Goal: Navigation & Orientation: Find specific page/section

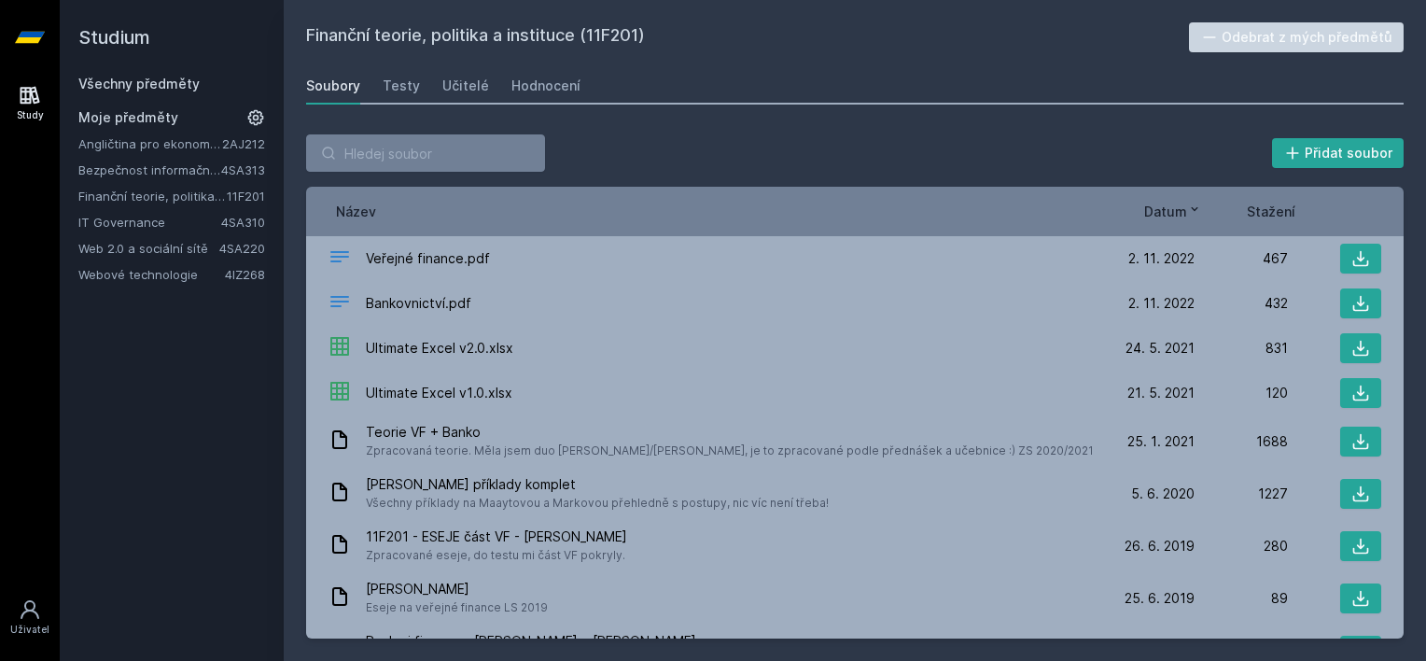
click at [123, 252] on link "Web 2.0 a sociální sítě" at bounding box center [148, 248] width 141 height 19
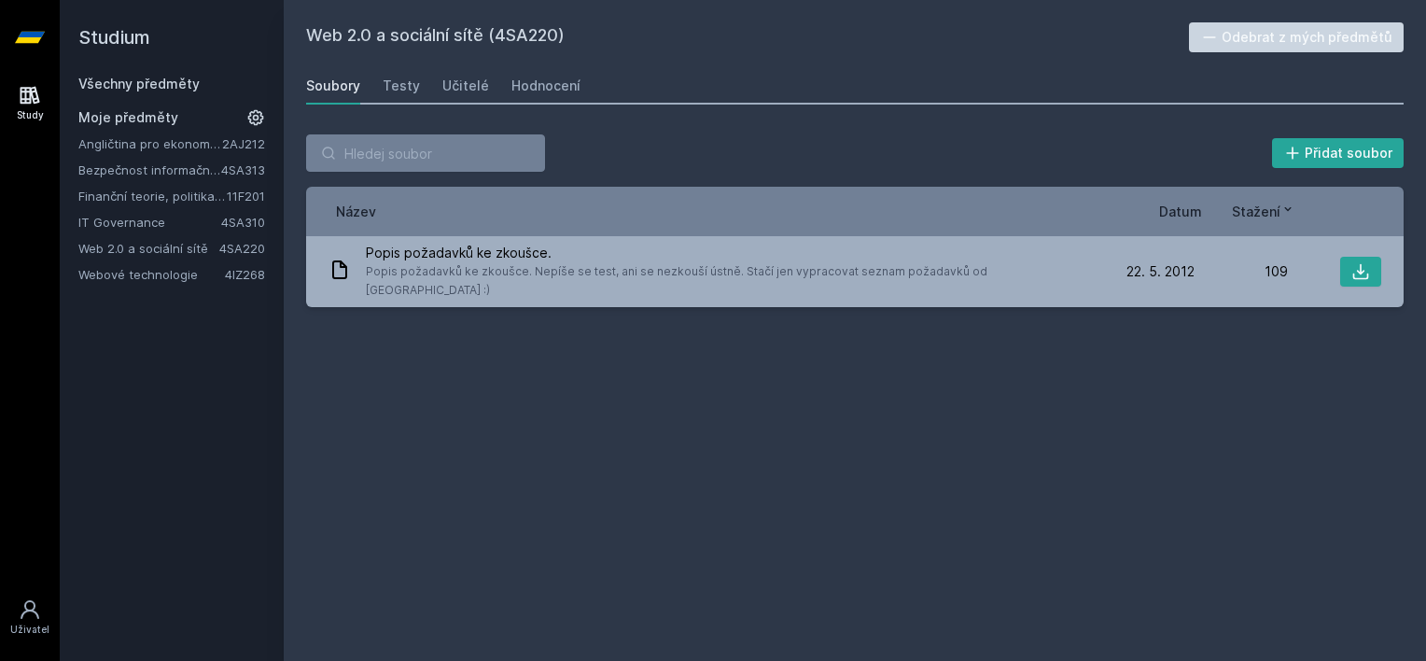
click at [124, 271] on link "Webové technologie" at bounding box center [151, 274] width 146 height 19
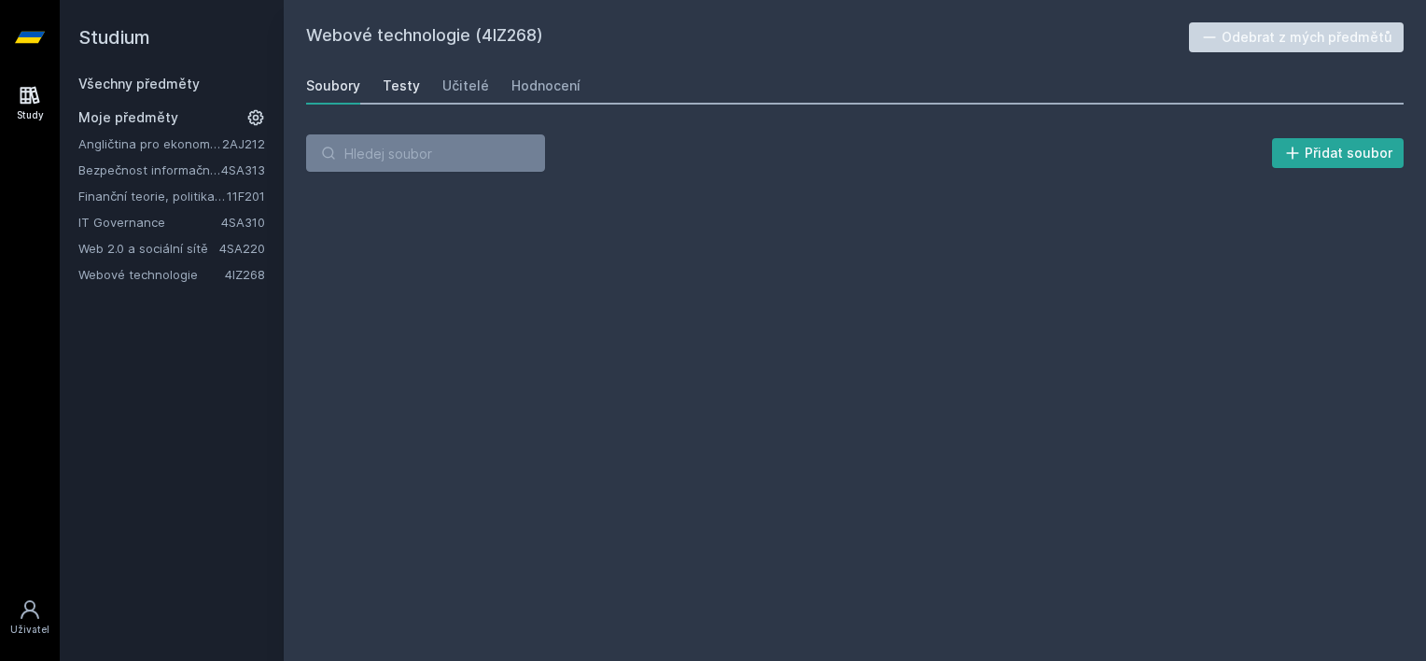
click at [405, 85] on div "Testy" at bounding box center [401, 86] width 37 height 19
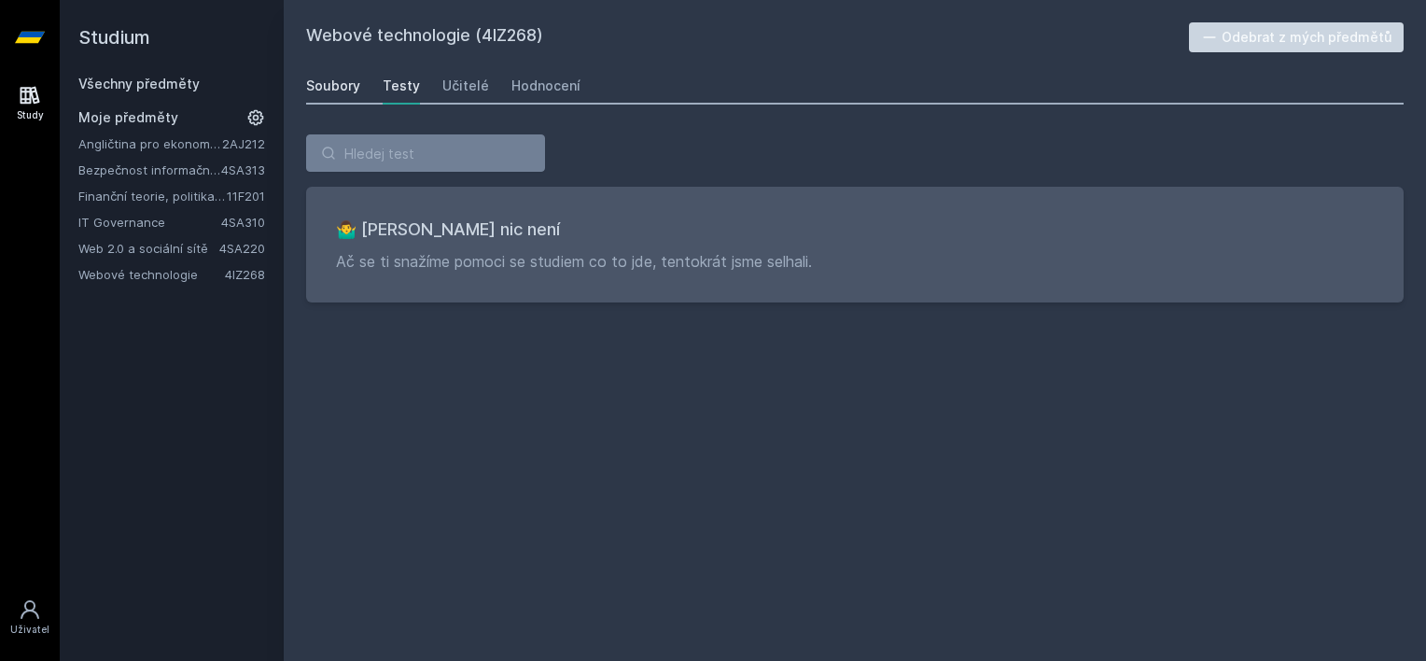
click at [346, 86] on div "Soubory" at bounding box center [333, 86] width 54 height 19
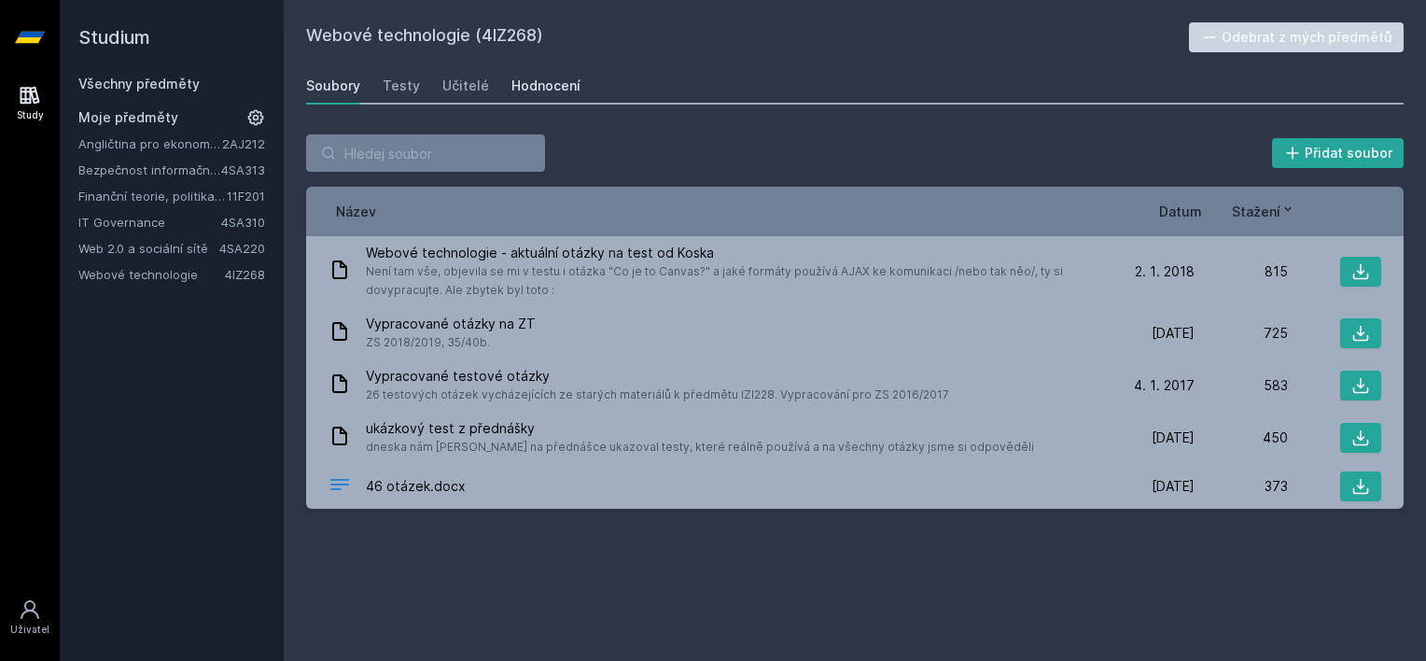
click at [536, 89] on div "Hodnocení" at bounding box center [545, 86] width 69 height 19
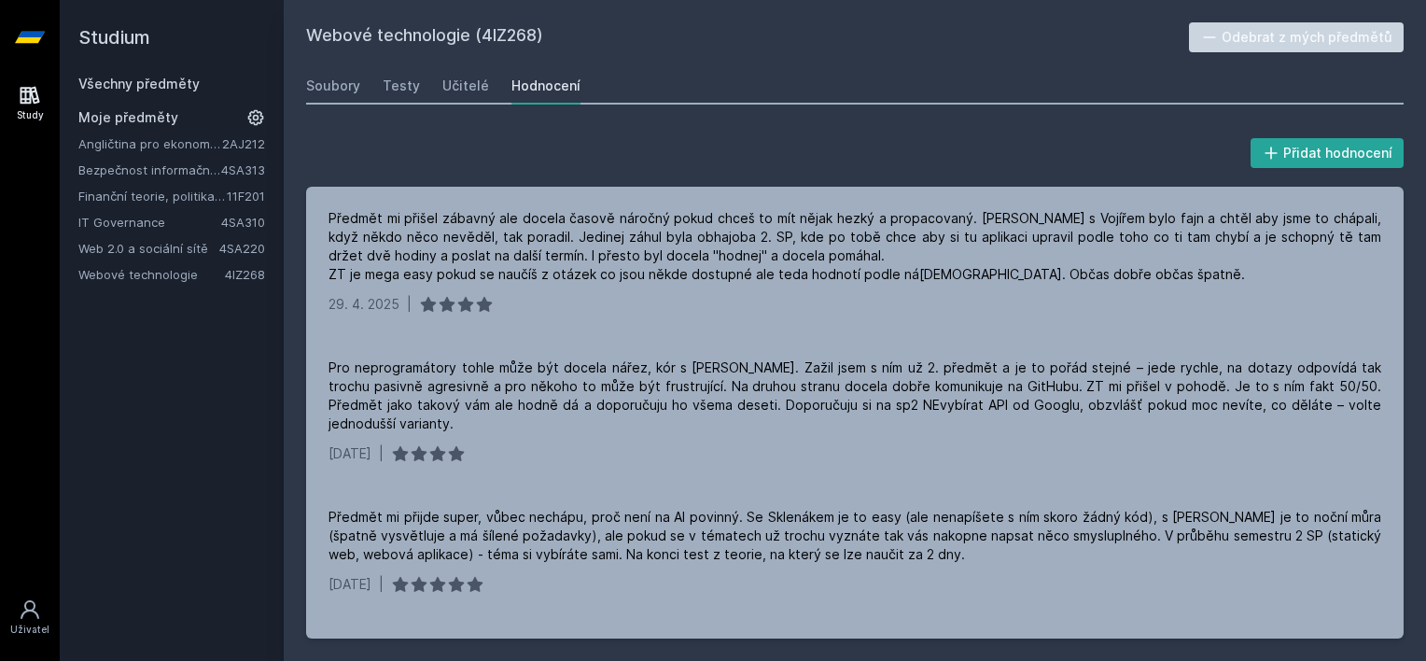
click at [132, 145] on link "Angličtina pro ekonomická studia 2 (B2/C1)" at bounding box center [150, 143] width 144 height 19
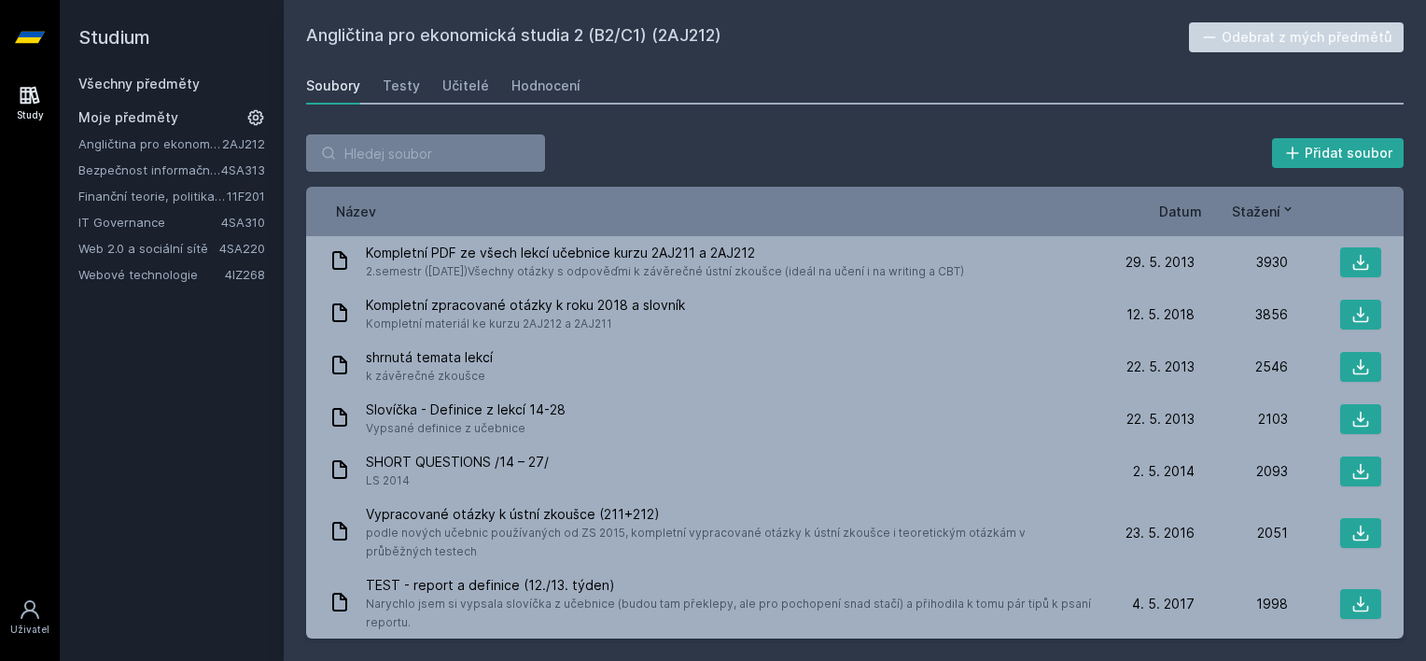
click at [135, 149] on link "Angličtina pro ekonomická studia 2 (B2/C1)" at bounding box center [150, 143] width 144 height 19
click at [140, 168] on link "Bezpečnost informačních systémů" at bounding box center [149, 169] width 143 height 19
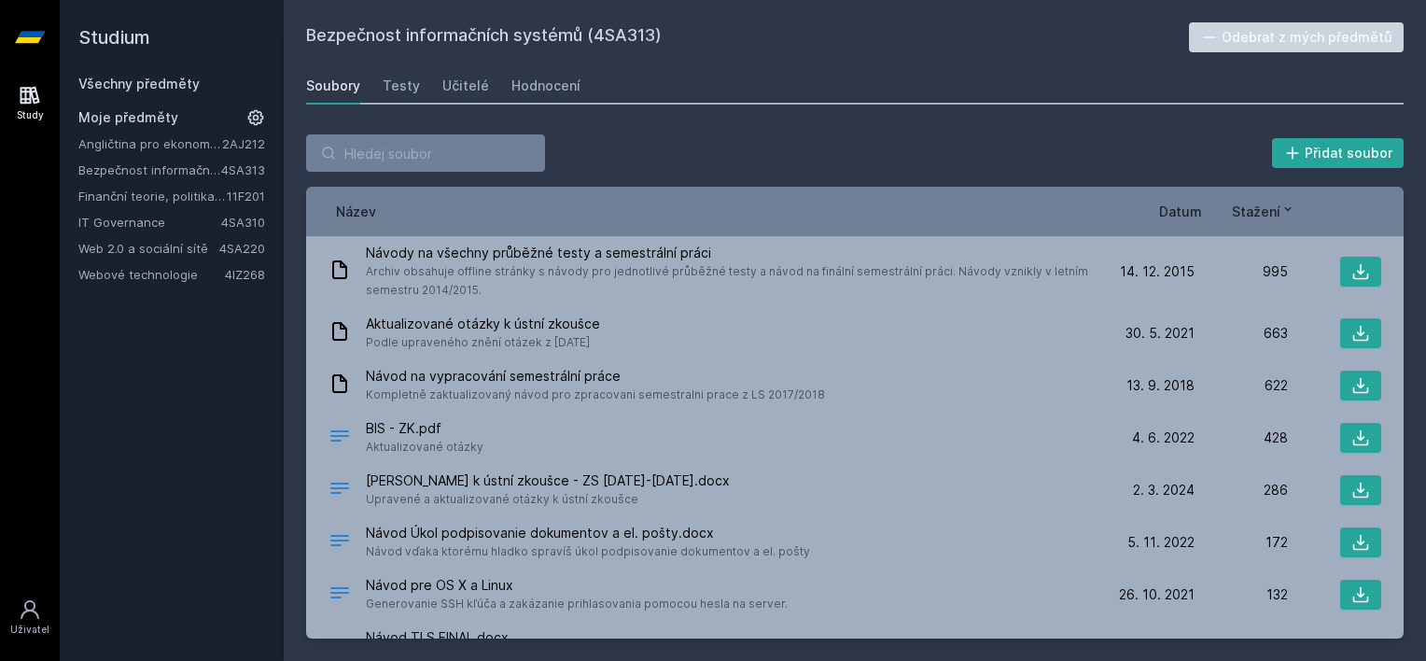
click at [1183, 213] on span "Datum" at bounding box center [1180, 212] width 43 height 20
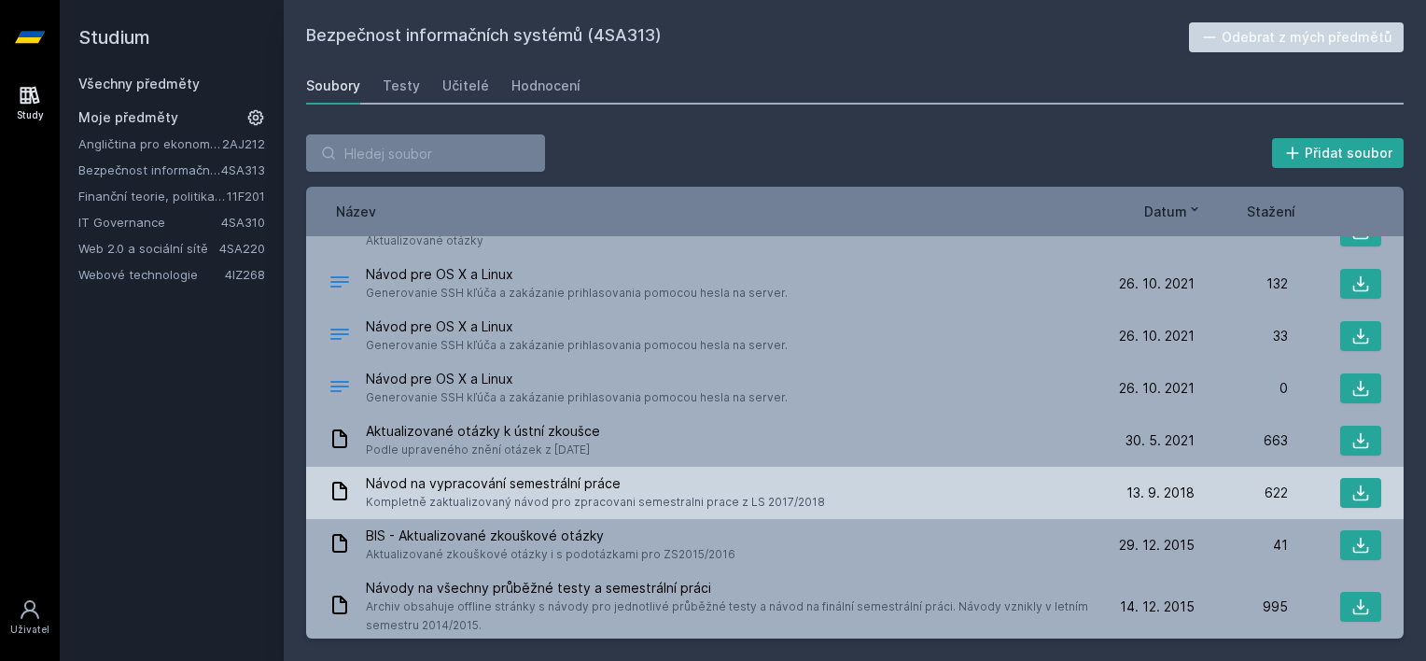
scroll to position [571, 0]
